Goal: Task Accomplishment & Management: Complete application form

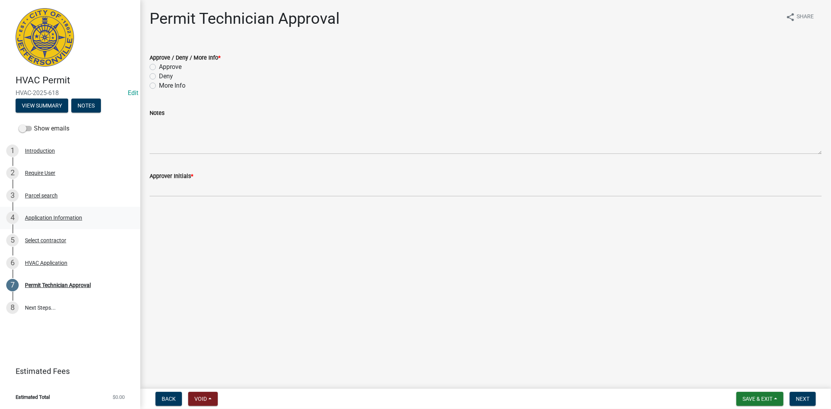
click at [51, 208] on link "4 Application Information" at bounding box center [70, 218] width 140 height 23
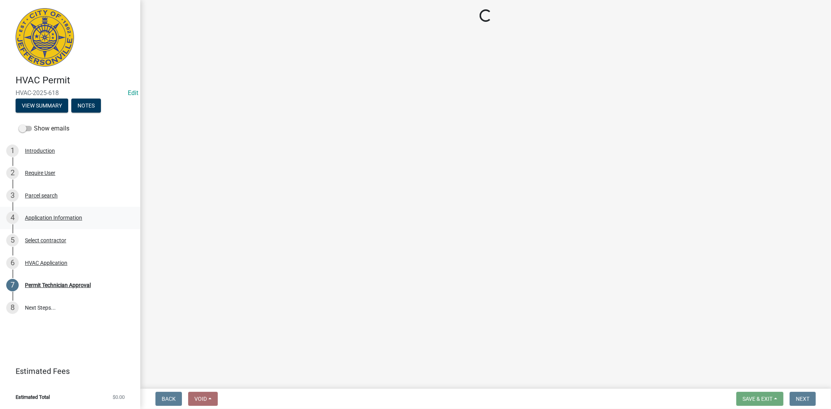
click at [59, 219] on div "Application Information" at bounding box center [53, 217] width 57 height 5
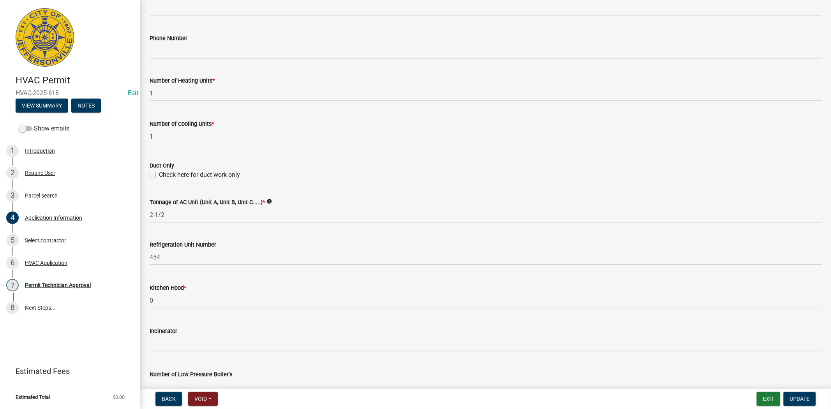
scroll to position [470, 0]
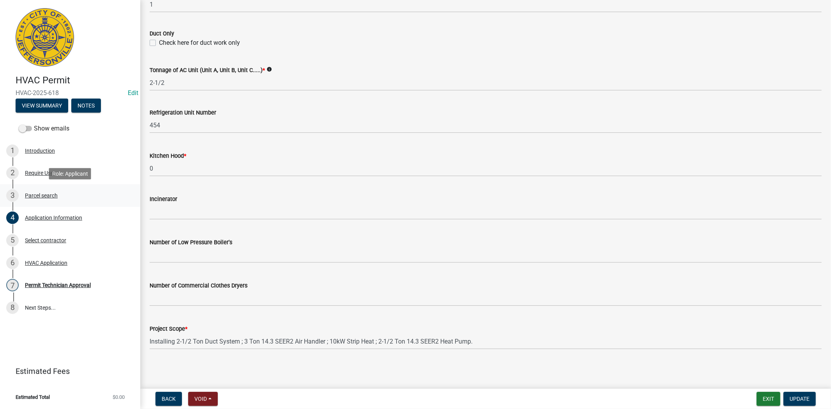
click at [49, 196] on div "Parcel search" at bounding box center [41, 195] width 33 height 5
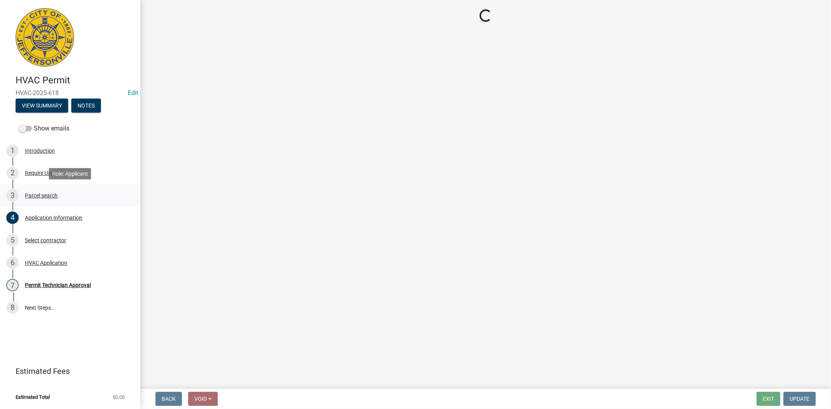
scroll to position [0, 0]
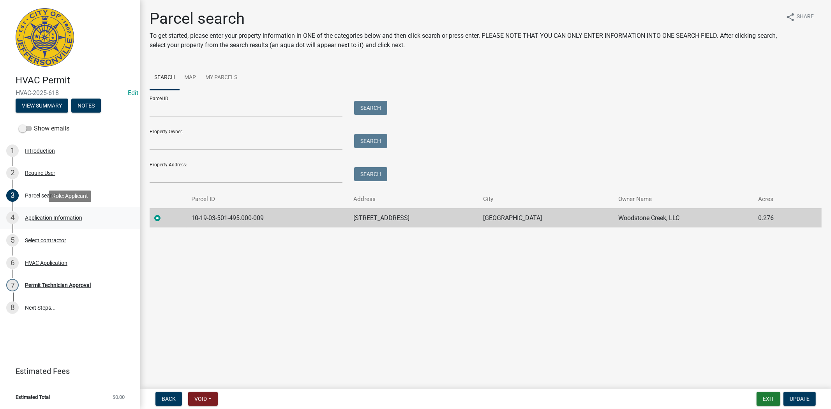
click at [46, 217] on div "Application Information" at bounding box center [53, 217] width 57 height 5
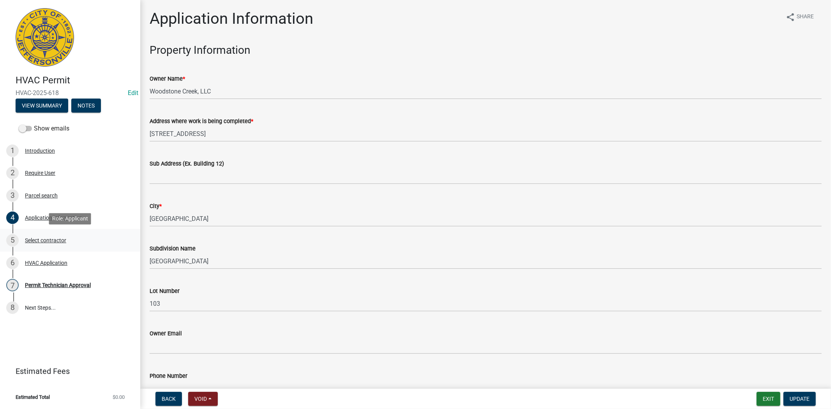
click at [47, 239] on div "Select contractor" at bounding box center [45, 240] width 41 height 5
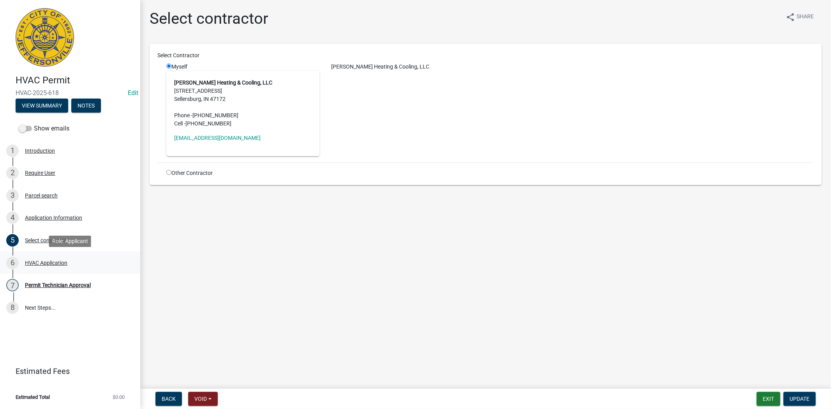
click at [46, 263] on div "HVAC Application" at bounding box center [46, 262] width 42 height 5
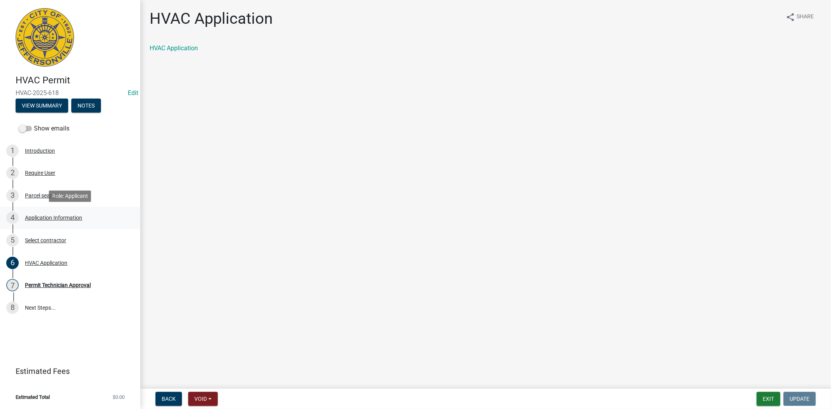
click at [46, 216] on div "Application Information" at bounding box center [53, 217] width 57 height 5
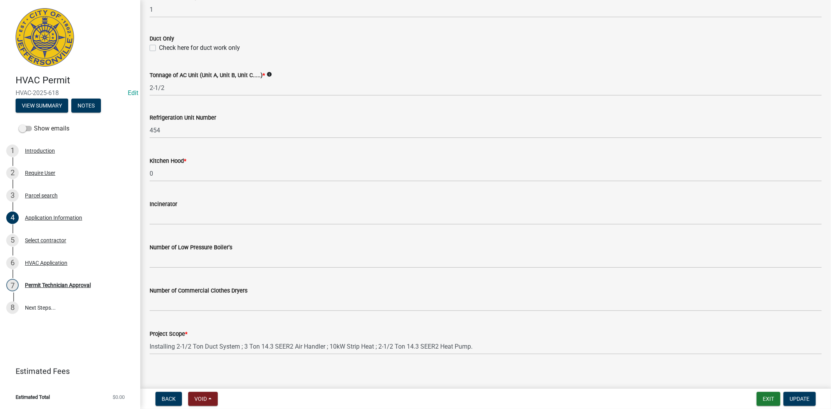
scroll to position [470, 0]
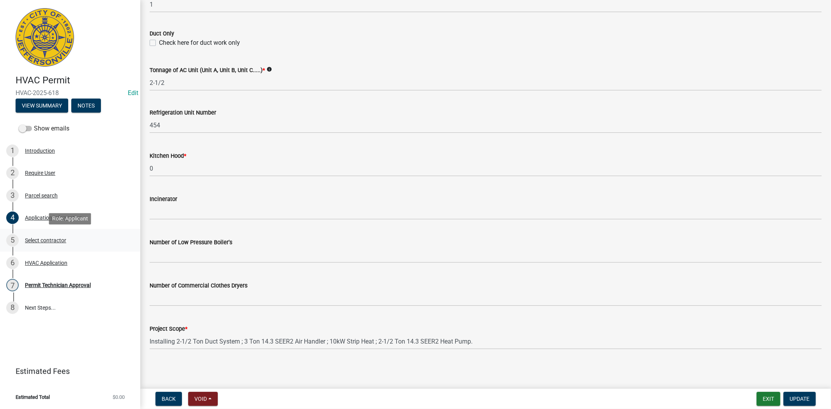
click at [49, 242] on div "Select contractor" at bounding box center [45, 240] width 41 height 5
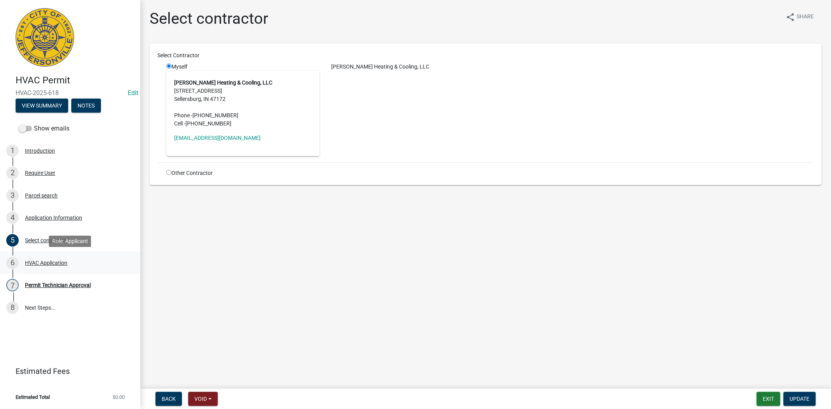
click at [52, 262] on div "HVAC Application" at bounding box center [46, 262] width 42 height 5
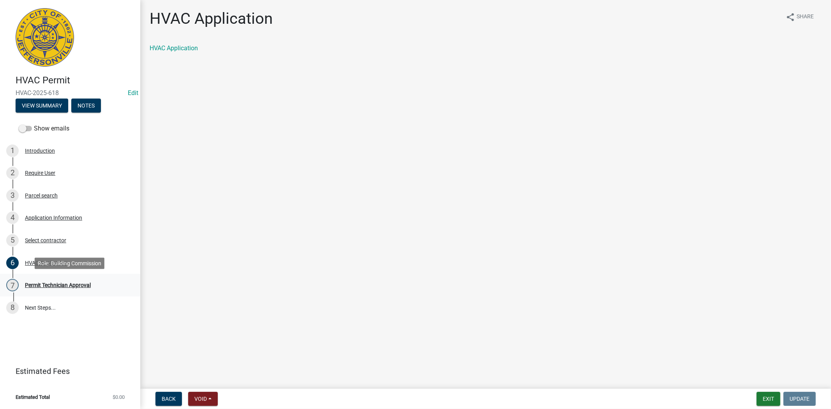
click at [53, 284] on div "Permit Technician Approval" at bounding box center [58, 284] width 66 height 5
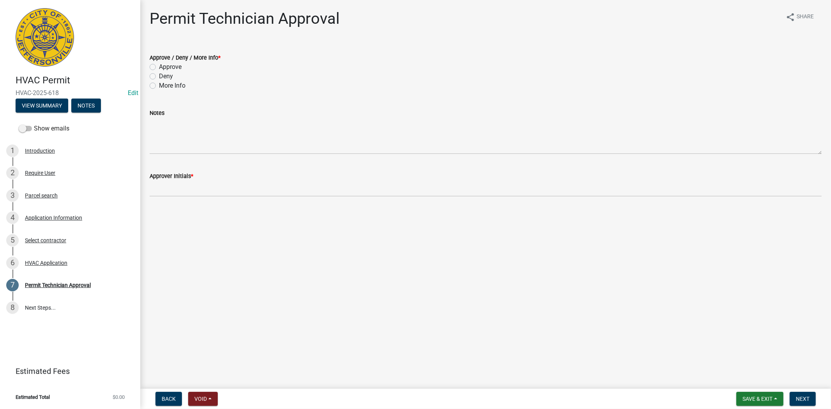
click at [159, 68] on label "Approve" at bounding box center [170, 66] width 23 height 9
click at [159, 67] on input "Approve" at bounding box center [161, 64] width 5 height 5
radio input "true"
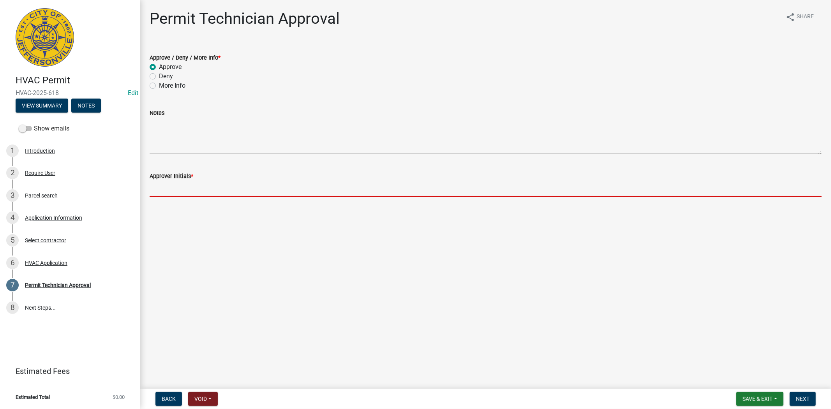
click at [181, 190] on input "Approver Initials *" at bounding box center [486, 189] width 672 height 16
type input "mkf"
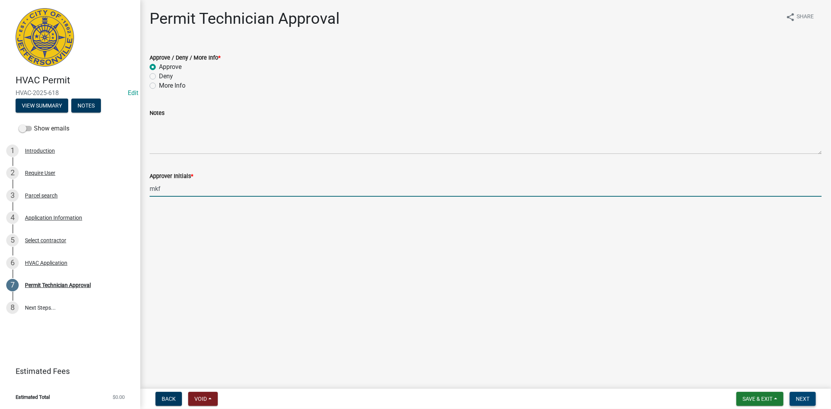
click at [805, 397] on span "Next" at bounding box center [803, 399] width 14 height 6
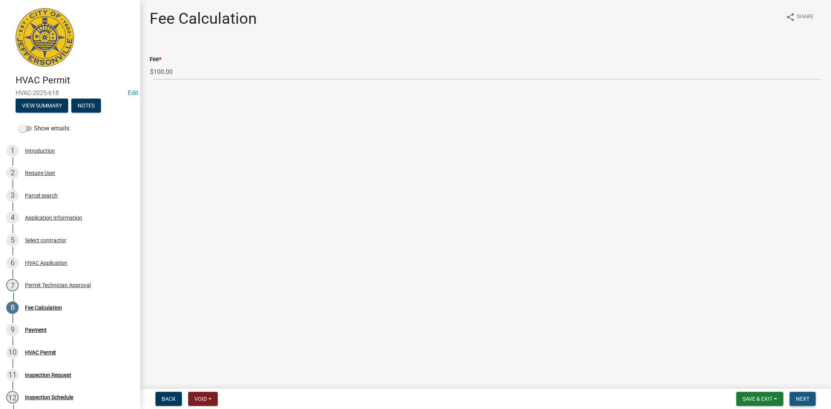
click at [799, 398] on span "Next" at bounding box center [803, 399] width 14 height 6
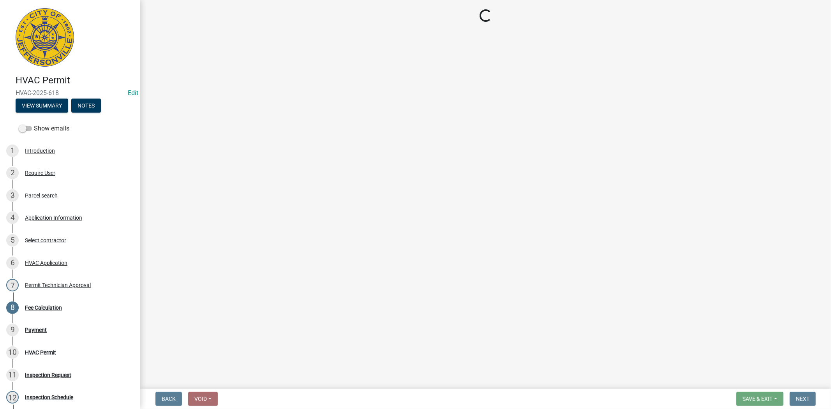
select select "3: 3"
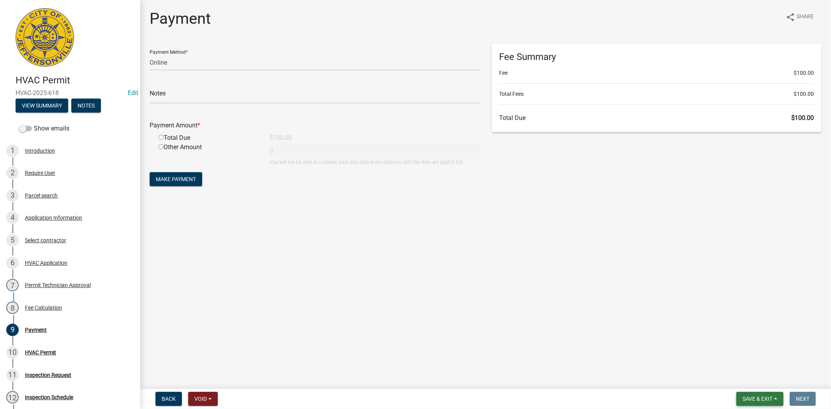
click at [754, 401] on span "Save & Exit" at bounding box center [758, 399] width 30 height 6
click at [752, 386] on button "Save & Exit" at bounding box center [752, 378] width 62 height 19
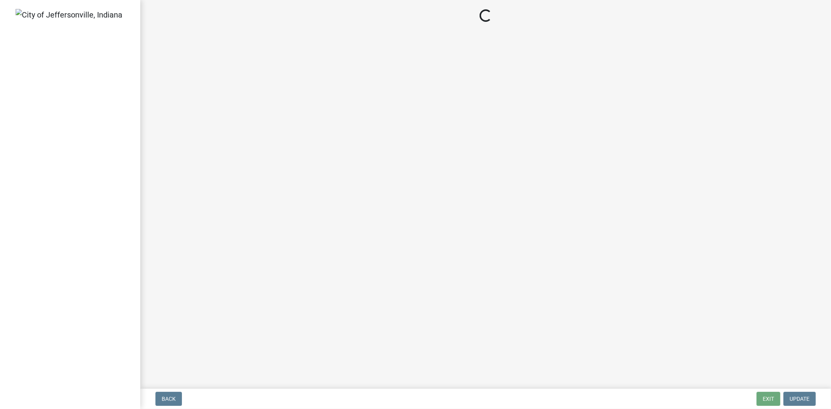
select select "3: 3"
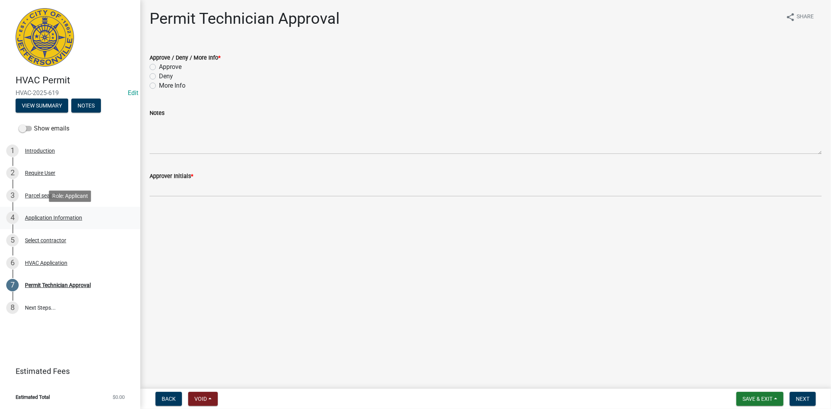
click at [61, 220] on div "Application Information" at bounding box center [53, 217] width 57 height 5
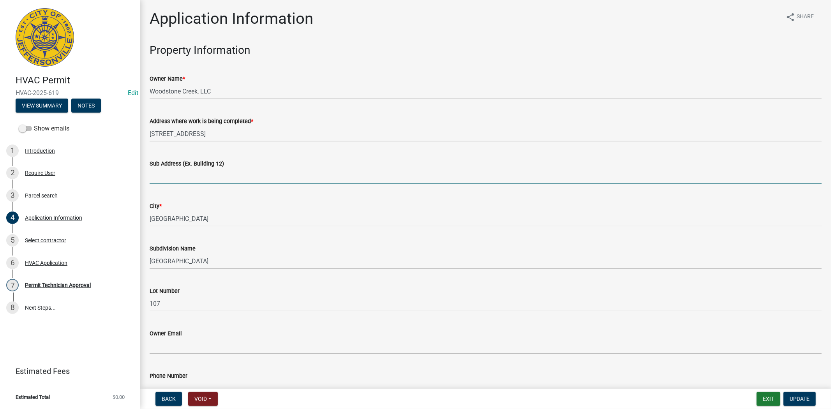
click at [168, 176] on input "Sub Address (Ex. Building 12)" at bounding box center [486, 176] width 672 height 16
type input "5253 Woodstone Circle Lot 107"
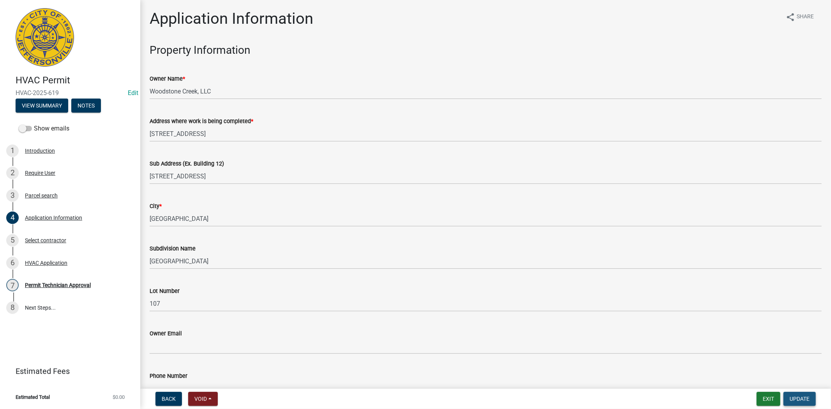
click at [802, 404] on button "Update" at bounding box center [800, 399] width 32 height 14
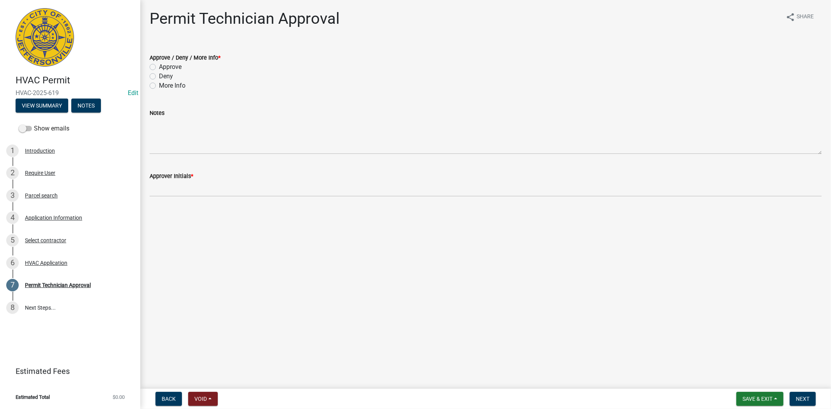
click at [159, 68] on label "Approve" at bounding box center [170, 66] width 23 height 9
click at [159, 67] on input "Approve" at bounding box center [161, 64] width 5 height 5
radio input "true"
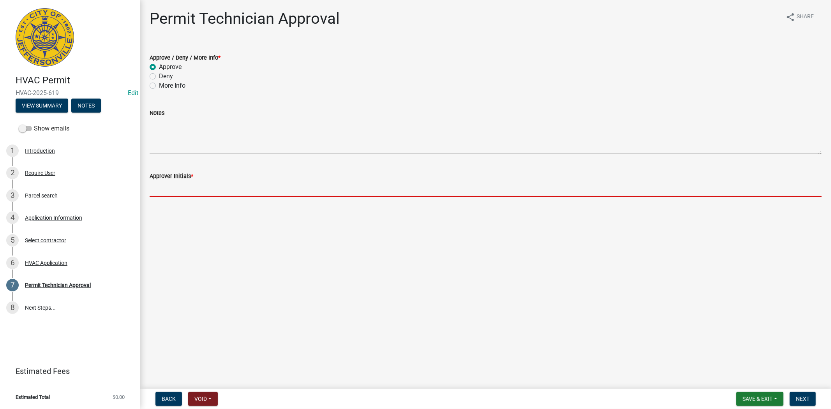
click at [177, 192] on input "Approver Initials *" at bounding box center [486, 189] width 672 height 16
type input "mkf"
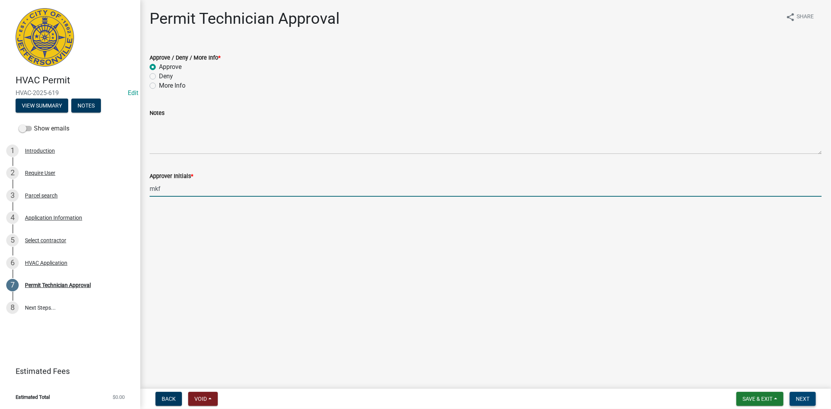
click at [798, 401] on span "Next" at bounding box center [803, 399] width 14 height 6
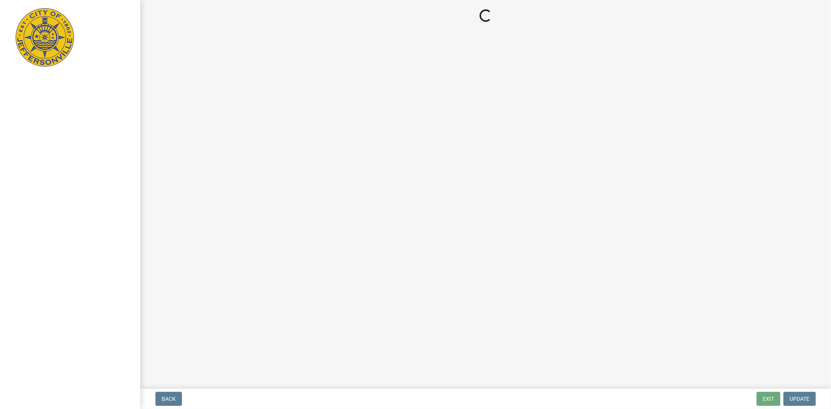
select select "3: 3"
